Goal: Task Accomplishment & Management: Manage account settings

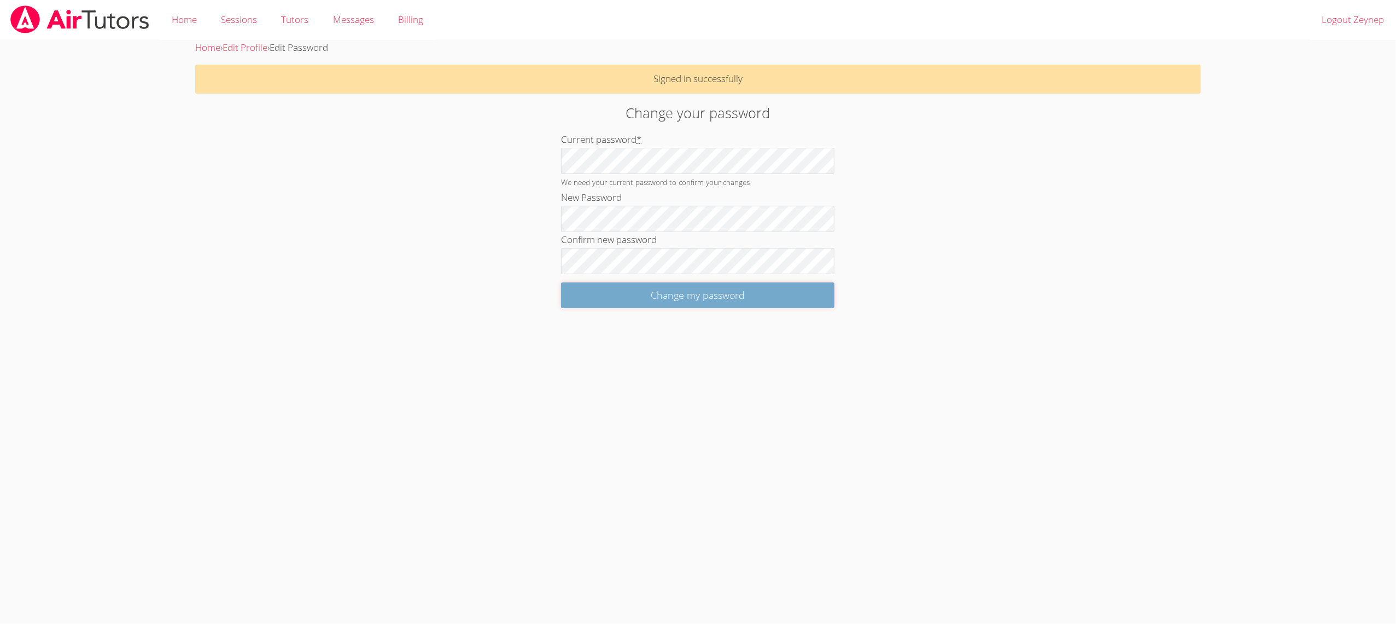
click at [591, 295] on input "Change my password" at bounding box center [697, 295] width 273 height 26
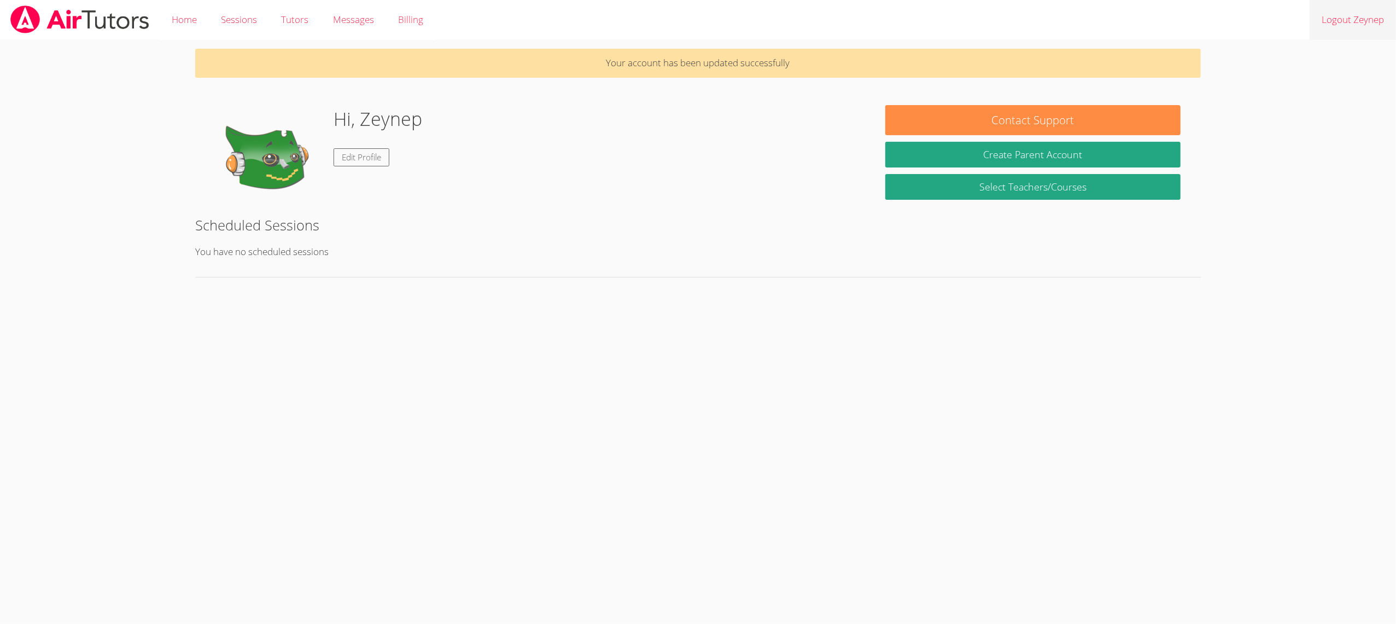
click at [1354, 17] on link "Logout Zeynep" at bounding box center [1353, 20] width 86 height 40
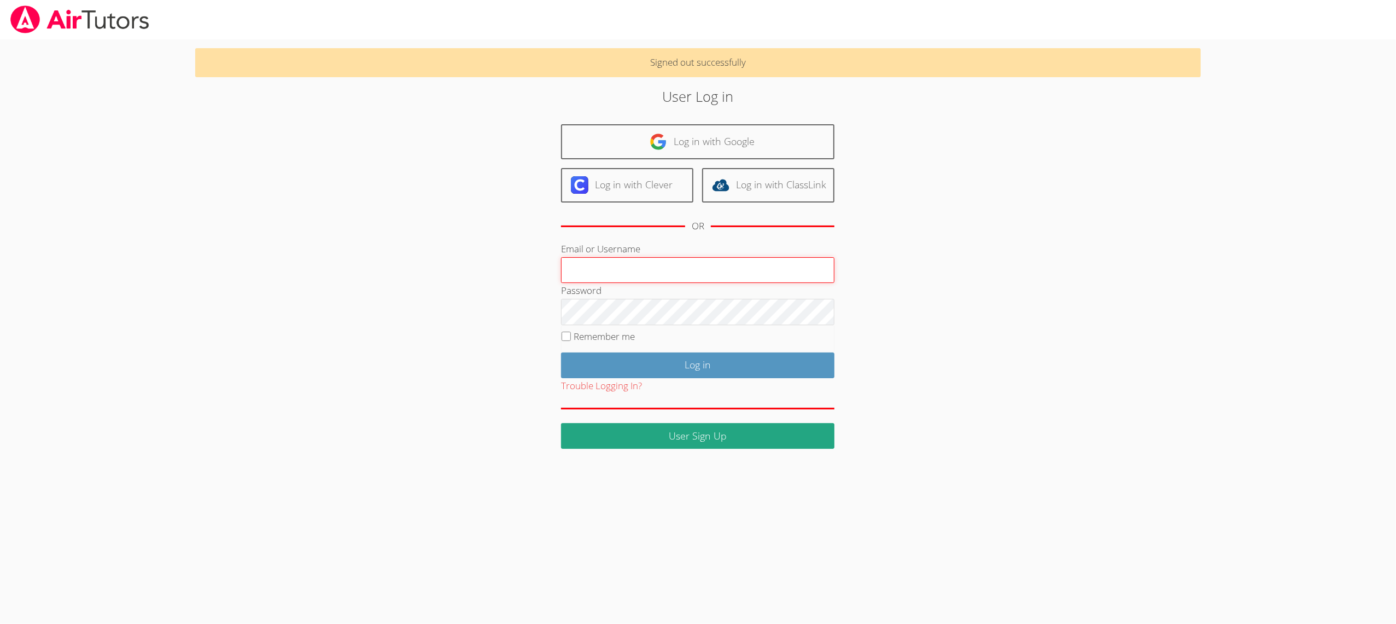
paste input "[EMAIL_ADDRESS][DOMAIN_NAME]"
type input "[EMAIL_ADDRESS][DOMAIN_NAME]"
click at [615, 364] on input "Log in" at bounding box center [697, 365] width 273 height 26
